Goal: Transaction & Acquisition: Purchase product/service

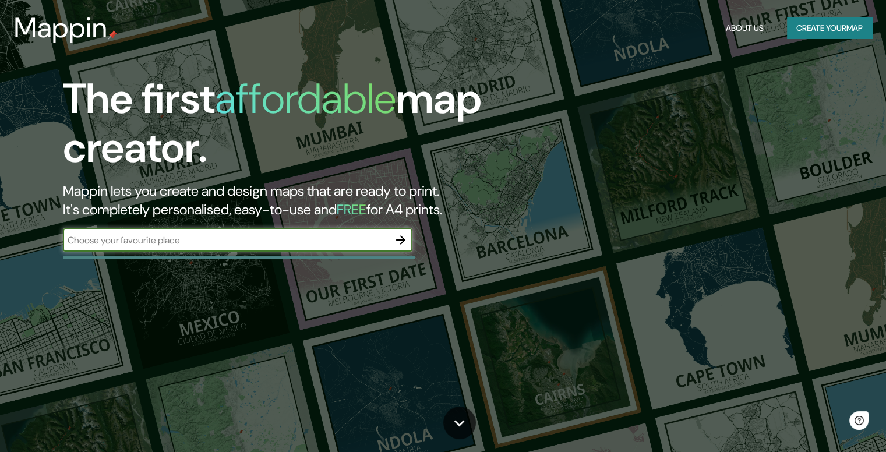
click at [401, 243] on icon "button" at bounding box center [401, 240] width 14 height 14
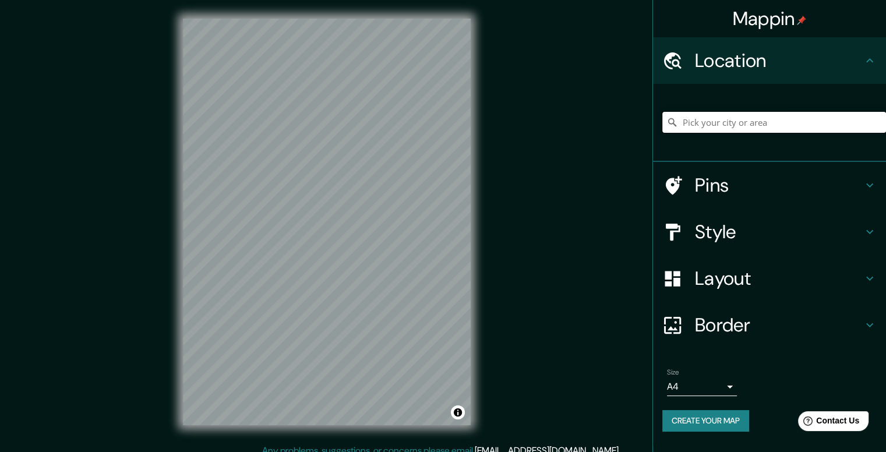
click at [715, 124] on input "Pick your city or area" at bounding box center [774, 122] width 224 height 21
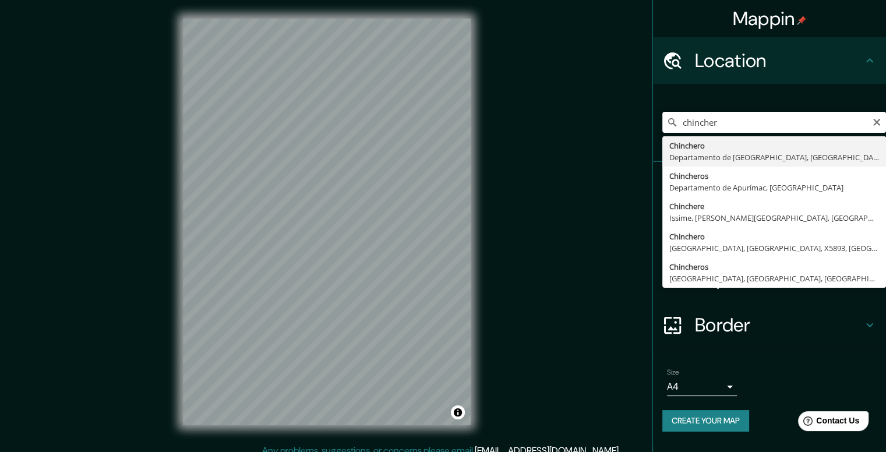
type input "Chinchero, [GEOGRAPHIC_DATA], [GEOGRAPHIC_DATA]"
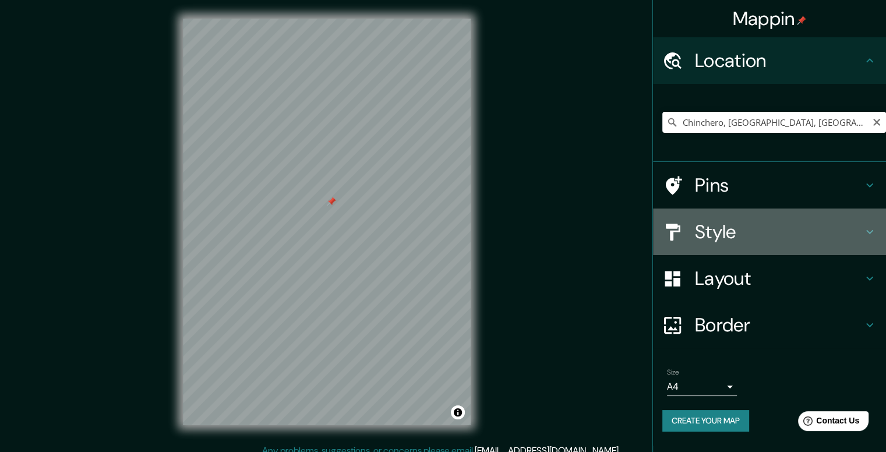
click at [772, 228] on h4 "Style" at bounding box center [779, 231] width 168 height 23
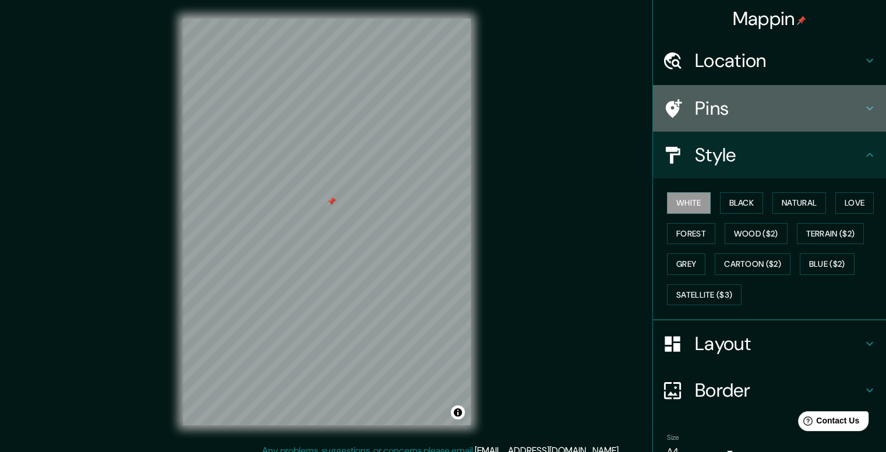
click at [754, 122] on div "Pins" at bounding box center [769, 108] width 233 height 47
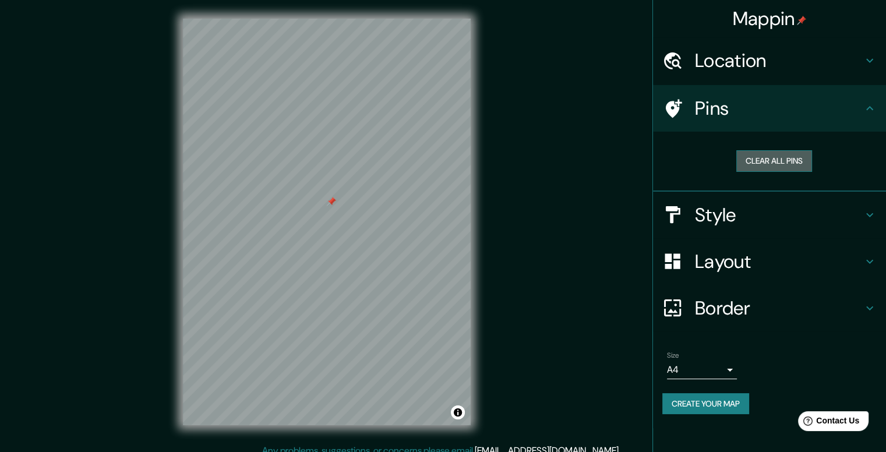
click at [753, 164] on button "Clear all pins" at bounding box center [774, 161] width 76 height 22
click at [600, 238] on div "Mappin Location Chinchero, Departamento de Cusco, Perú Chinchero Departamento d…" at bounding box center [443, 231] width 886 height 463
click at [718, 407] on button "Create your map" at bounding box center [705, 404] width 87 height 22
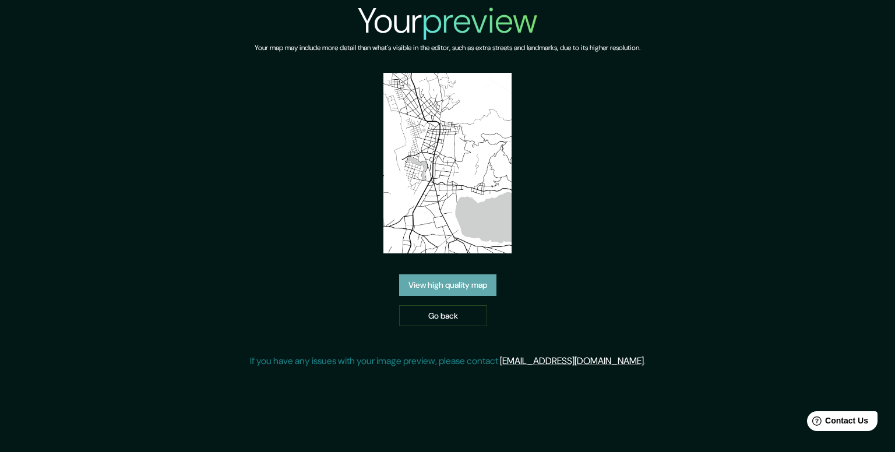
click at [454, 294] on link "View high quality map" at bounding box center [447, 285] width 97 height 22
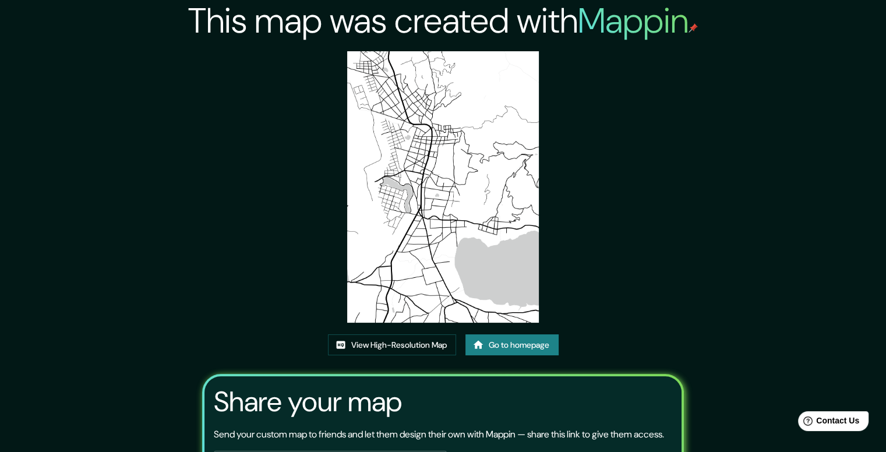
drag, startPoint x: 394, startPoint y: 248, endPoint x: 315, endPoint y: 278, distance: 84.3
click at [285, 277] on div "This map was created with Mappin View High-Resolution Map Go to homepage Share …" at bounding box center [443, 274] width 510 height 549
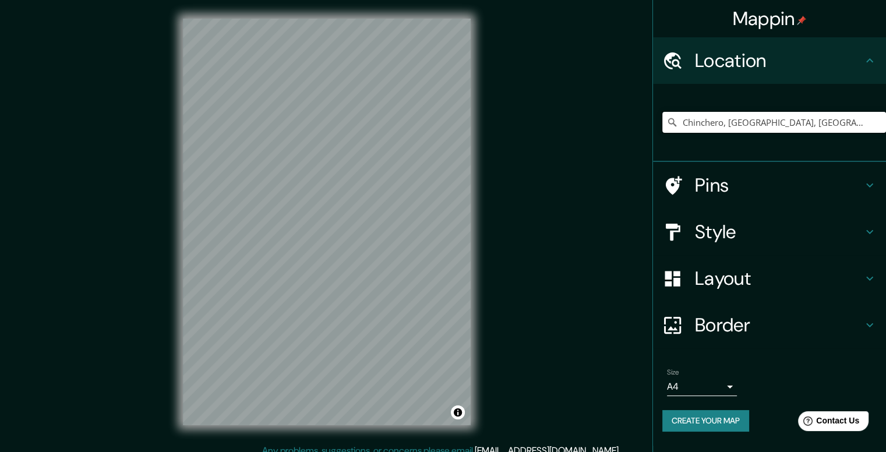
click at [704, 115] on input "Chinchero, Departamento de Cusco, Perú" at bounding box center [774, 122] width 224 height 21
type input "Urubamba, Departamento de Cusco, Perú"
click at [710, 417] on button "Create your map" at bounding box center [705, 421] width 87 height 22
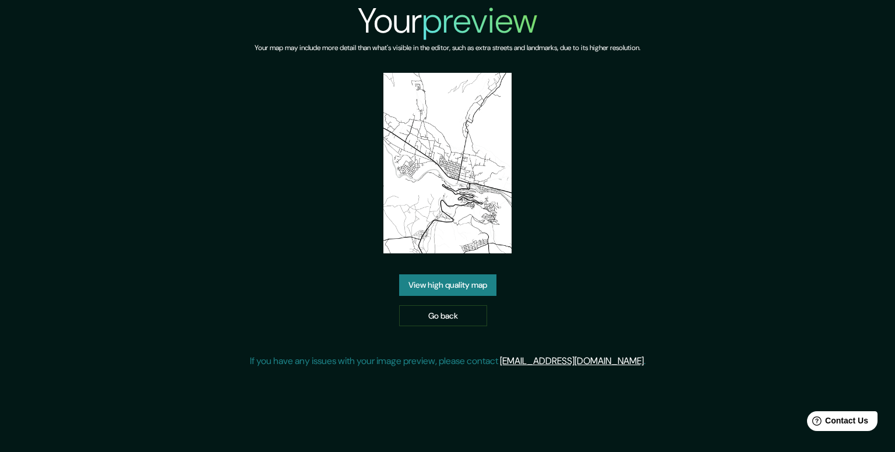
drag, startPoint x: 375, startPoint y: 223, endPoint x: 420, endPoint y: 230, distance: 45.4
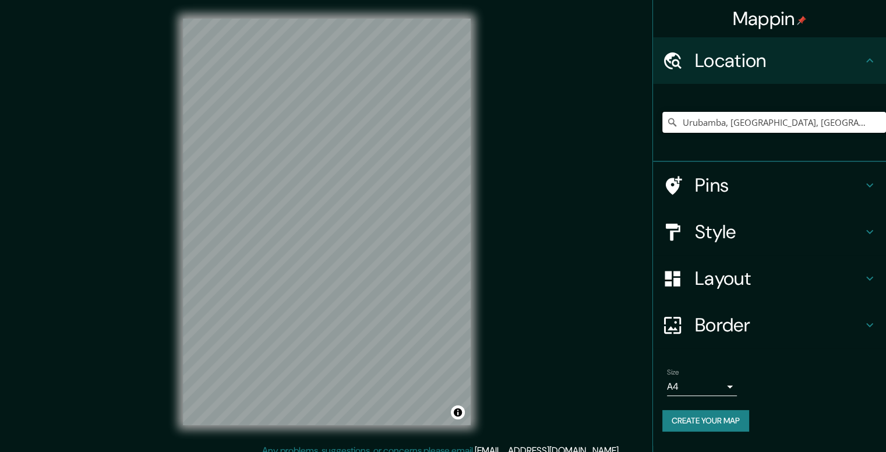
click at [724, 131] on input "Urubamba, Departamento de Cusco, Perú" at bounding box center [774, 122] width 224 height 21
click at [715, 125] on input "Urubamba, Departamento de Cusco, Perú" at bounding box center [774, 122] width 224 height 21
click at [741, 124] on input "Urubamba, Departamento de Cusco, Perú" at bounding box center [774, 122] width 224 height 21
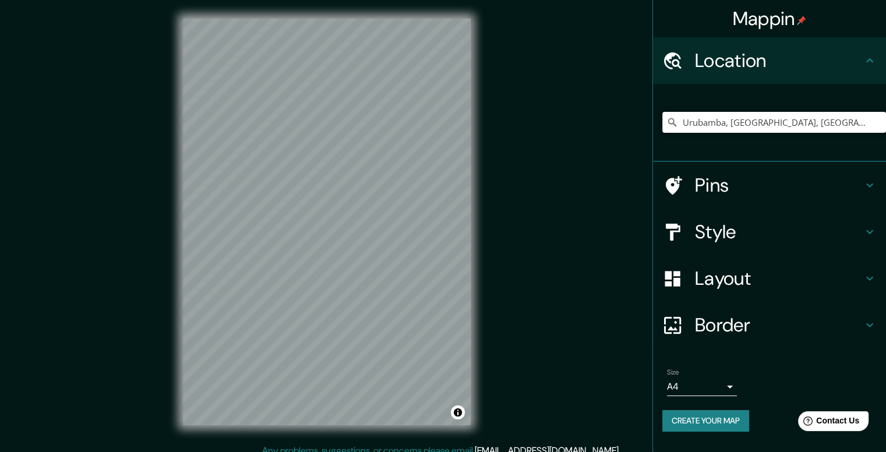
click at [741, 124] on input "Urubamba, Departamento de Cusco, Perú" at bounding box center [774, 122] width 224 height 21
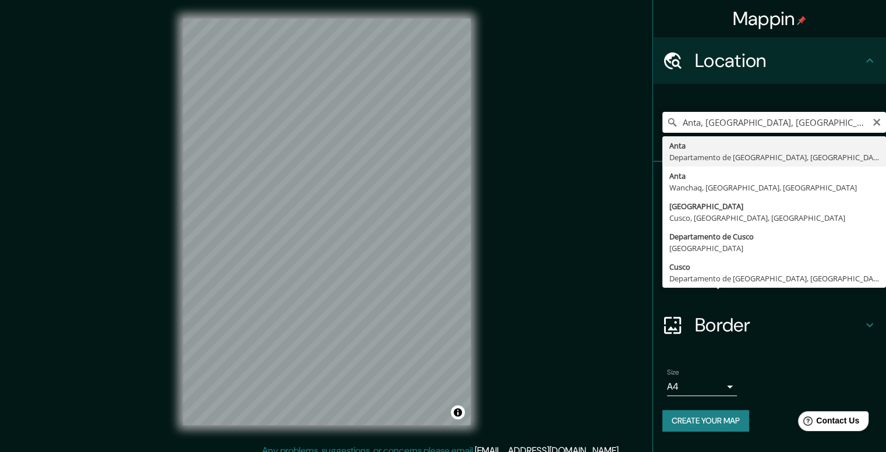
click at [711, 121] on input "Anta, Departamento de Cusco, Perú" at bounding box center [774, 122] width 224 height 21
click at [707, 116] on input "Mrashki, Gobernación de Hasaka, Siria" at bounding box center [774, 122] width 224 height 21
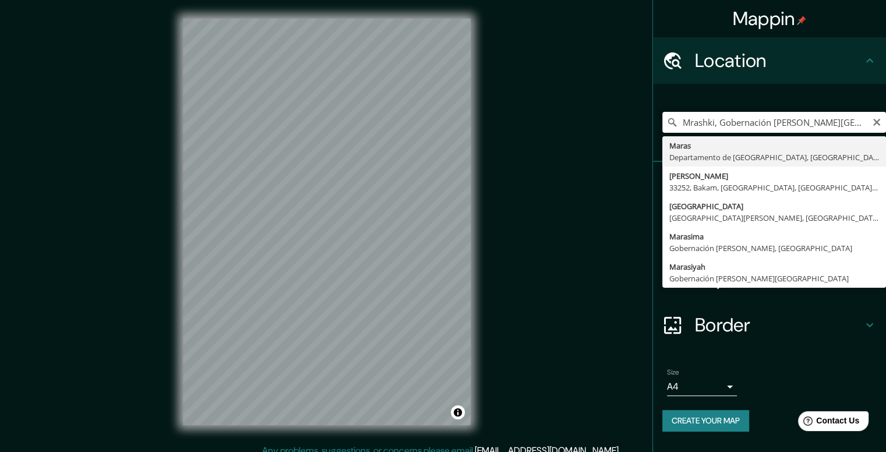
click at [707, 116] on input "Mrashki, Gobernación de Hasaka, Siria" at bounding box center [774, 122] width 224 height 21
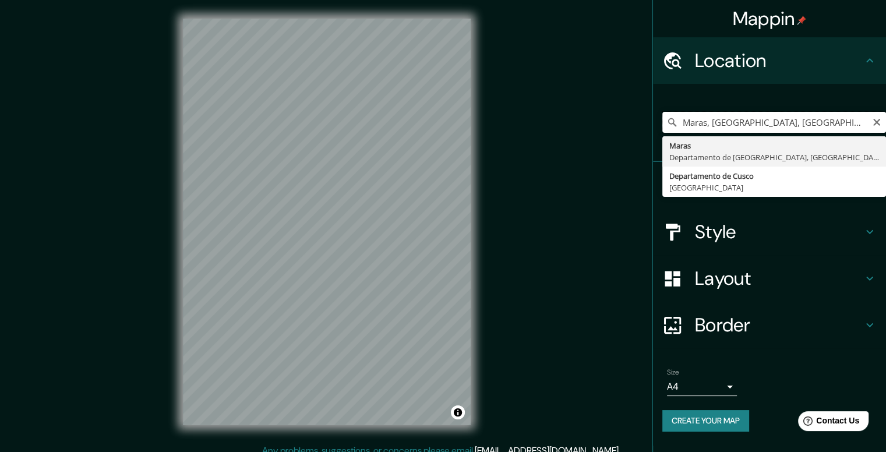
type input "Maras, Departamento de Cusco, Perú"
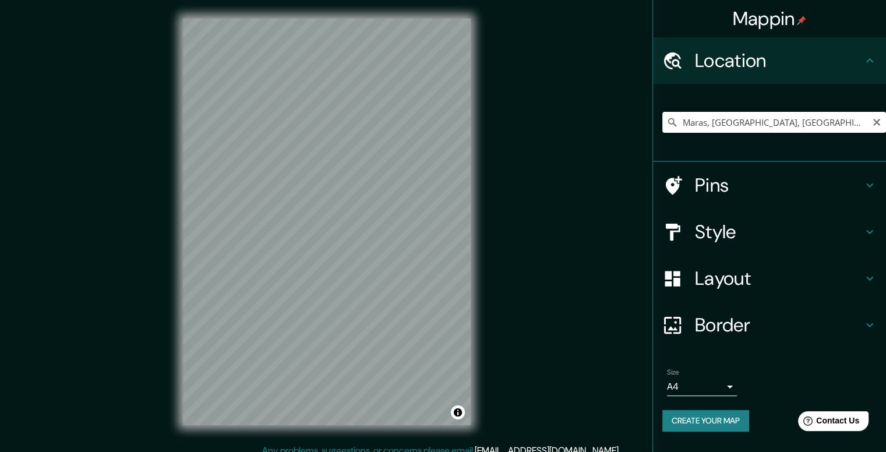
click at [561, 220] on div "Mappin Location Maras, Departamento de Cusco, Perú Maras Departamento de Cusco,…" at bounding box center [443, 231] width 886 height 463
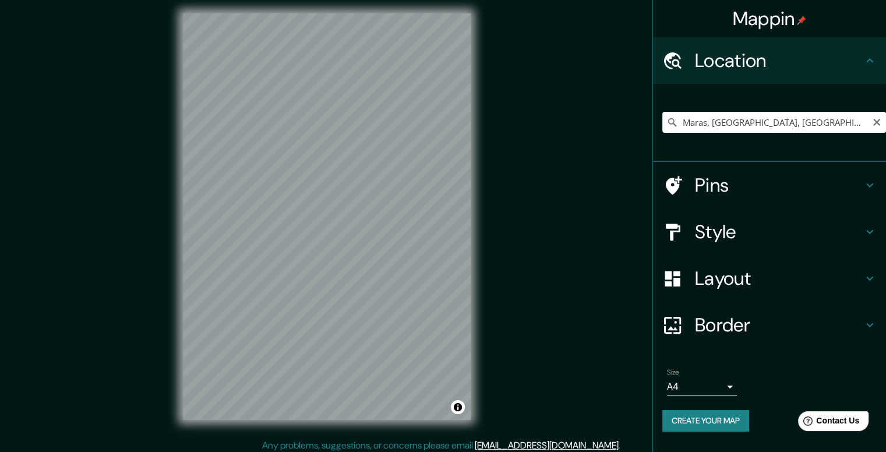
scroll to position [10, 0]
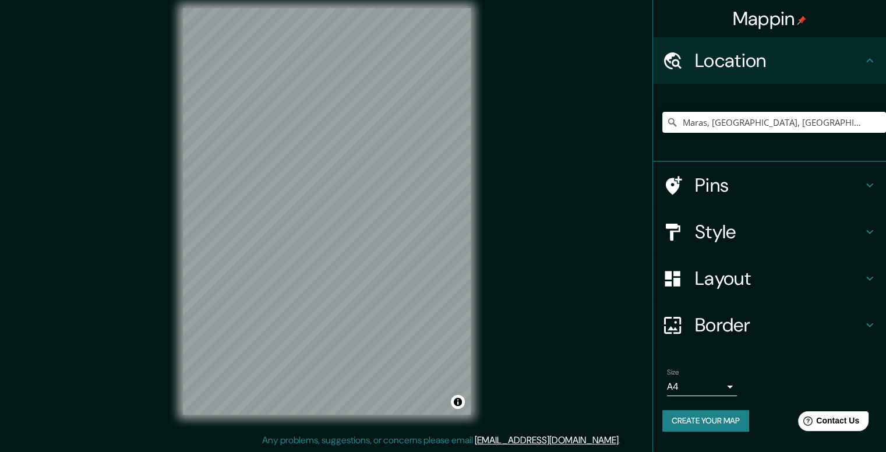
click at [641, 208] on div "Mappin Location Maras, Departamento de Cusco, Perú Maras Departamento de Cusco,…" at bounding box center [443, 221] width 886 height 463
click at [734, 419] on button "Create your map" at bounding box center [705, 421] width 87 height 22
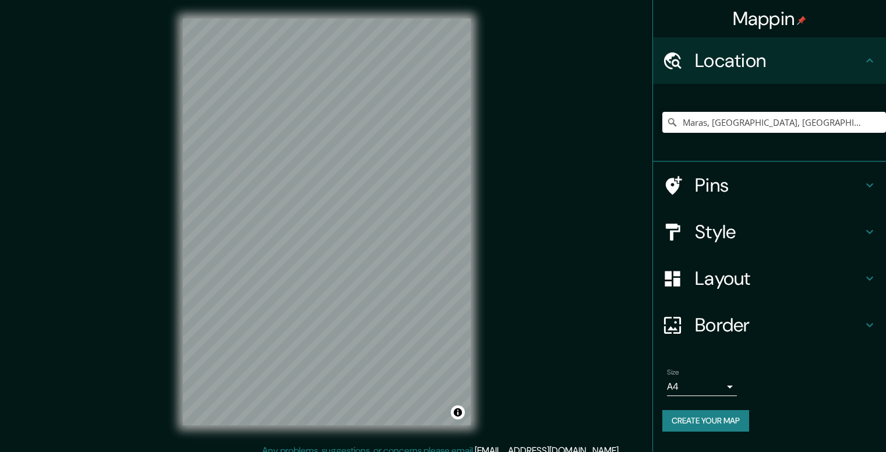
scroll to position [10, 0]
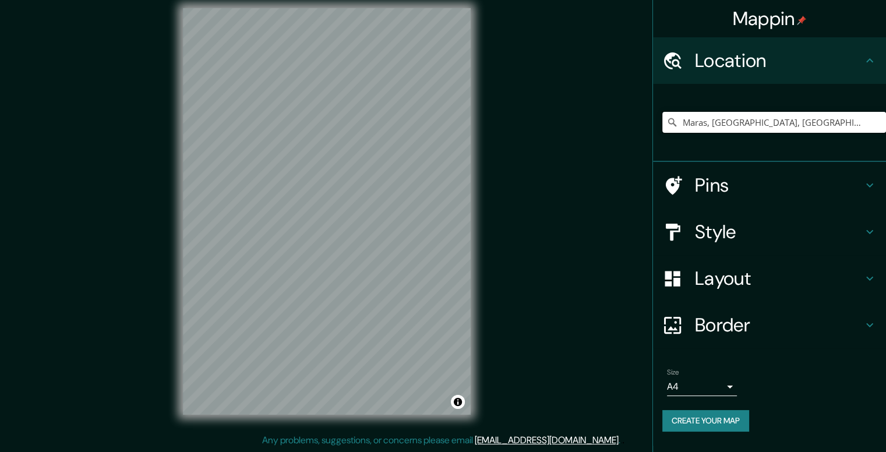
click at [710, 120] on input "Maras, [GEOGRAPHIC_DATA], [GEOGRAPHIC_DATA]" at bounding box center [774, 122] width 224 height 21
click at [708, 121] on input "Maras, [GEOGRAPHIC_DATA], [GEOGRAPHIC_DATA]" at bounding box center [774, 122] width 224 height 21
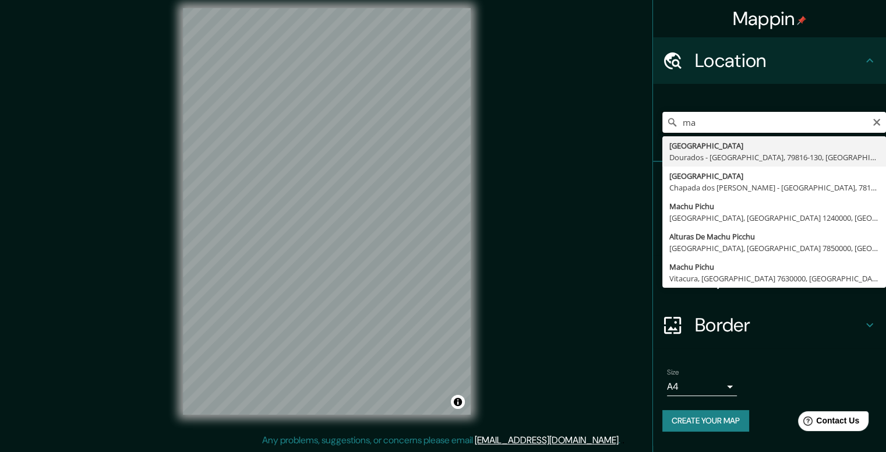
type input "m"
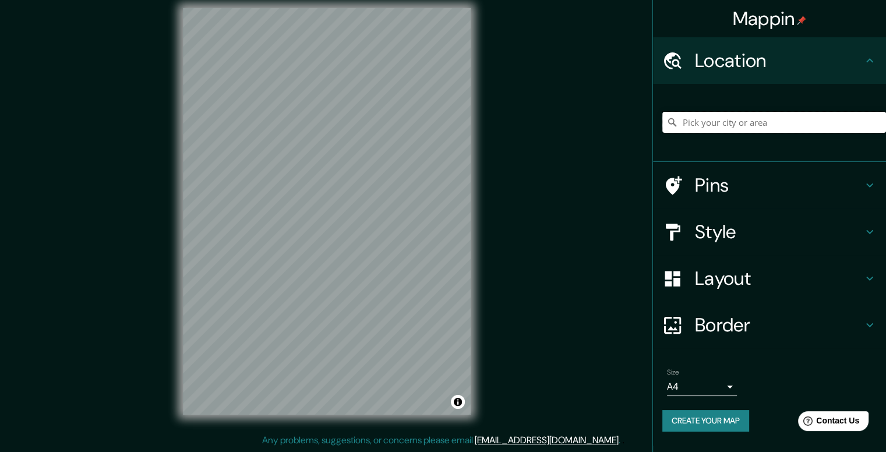
click at [713, 117] on input "Pick your city or area" at bounding box center [774, 122] width 224 height 21
type input "Maras, [GEOGRAPHIC_DATA], [GEOGRAPHIC_DATA]"
